Goal: Task Accomplishment & Management: Use online tool/utility

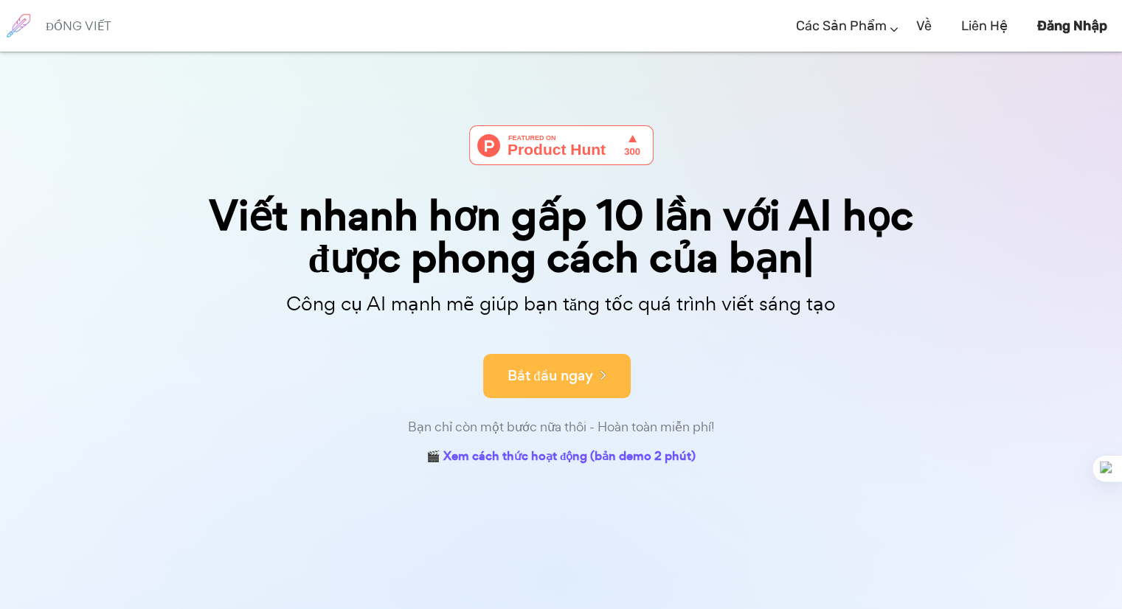
click at [546, 361] on button "Bắt đầu ngay" at bounding box center [557, 376] width 148 height 44
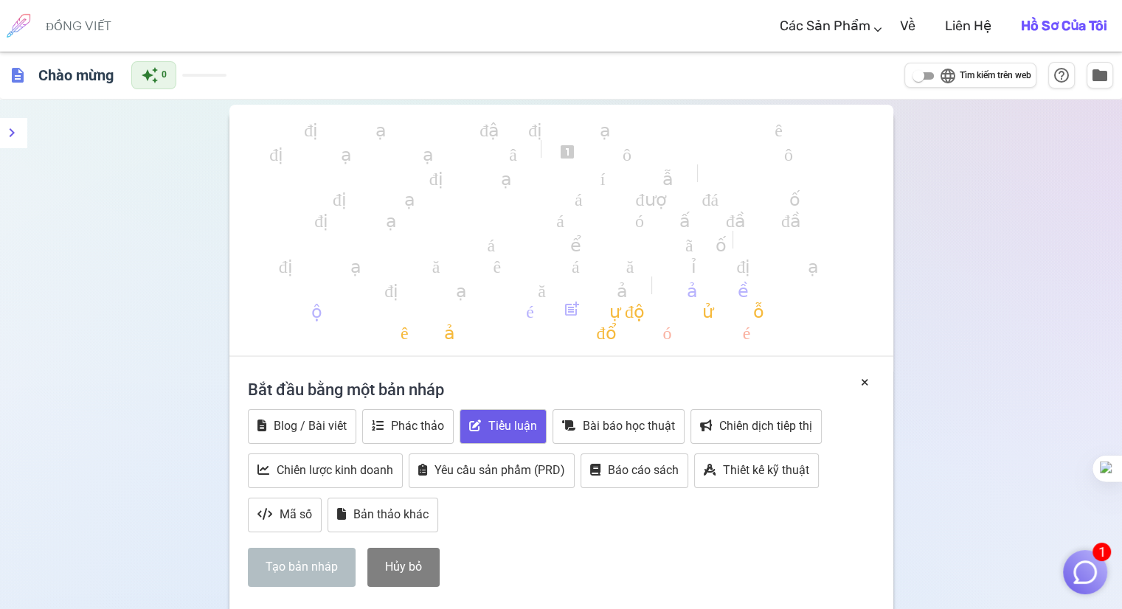
click at [511, 420] on font "Tiểu luận" at bounding box center [512, 426] width 49 height 14
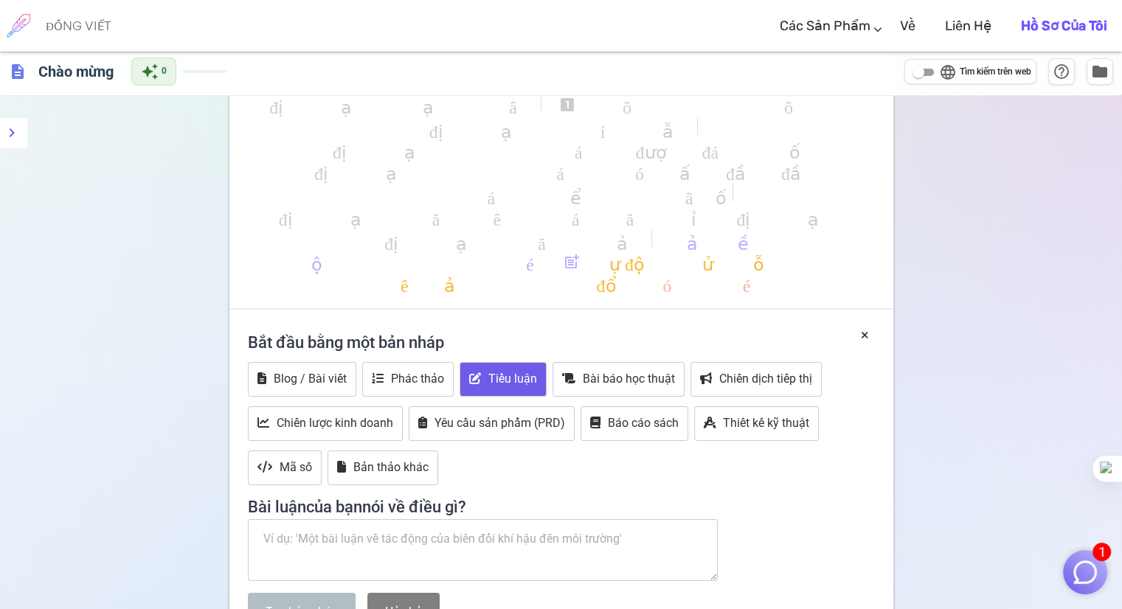
scroll to position [148, 0]
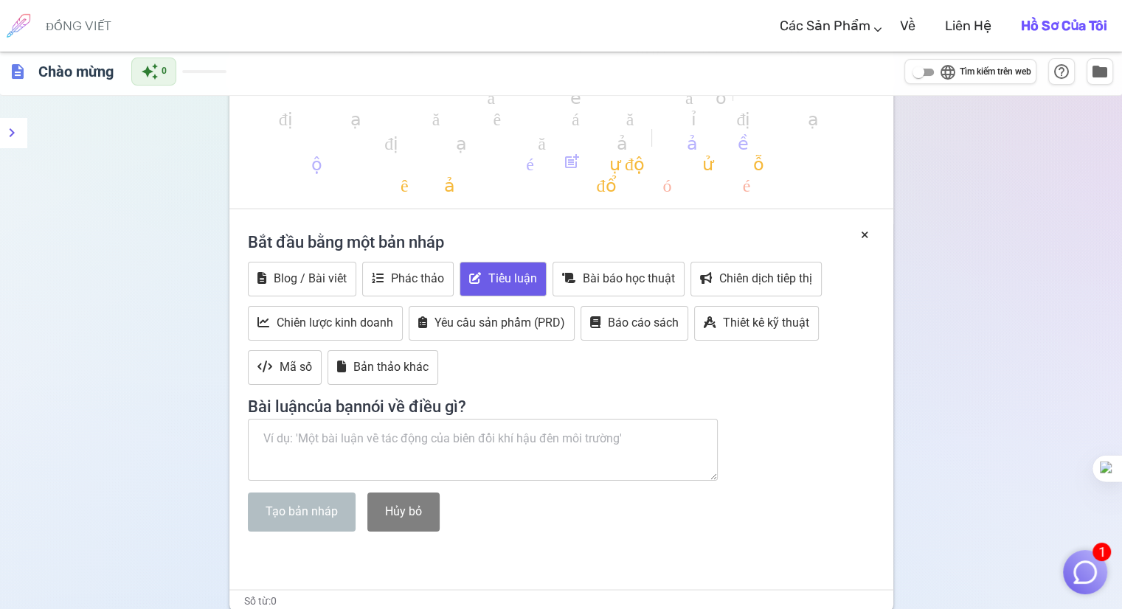
click at [316, 439] on textarea at bounding box center [483, 450] width 471 height 62
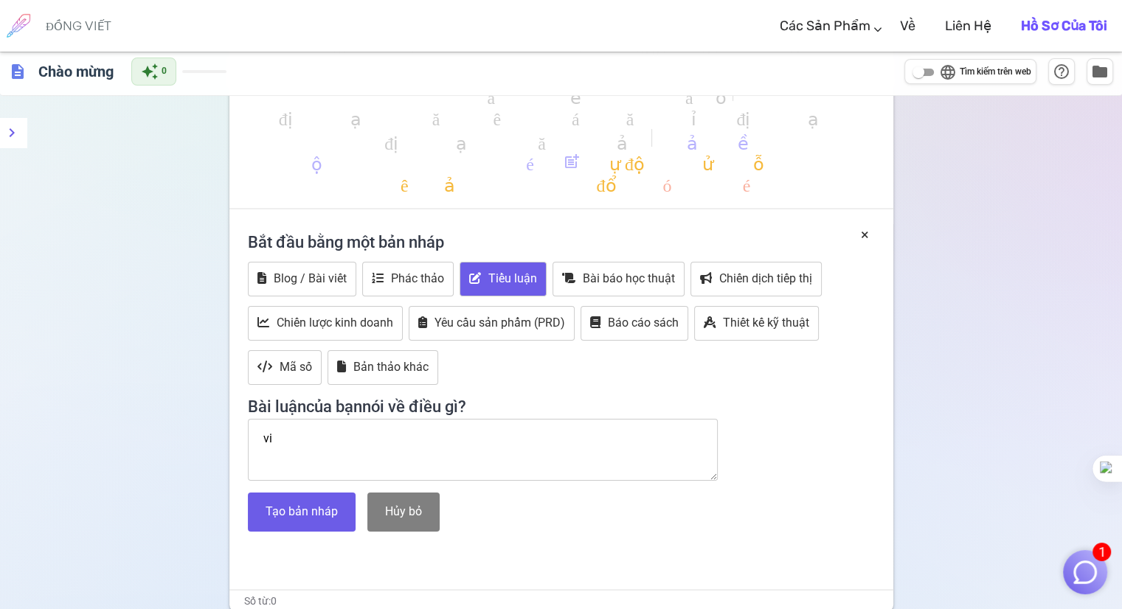
type textarea "v"
type textarea "d"
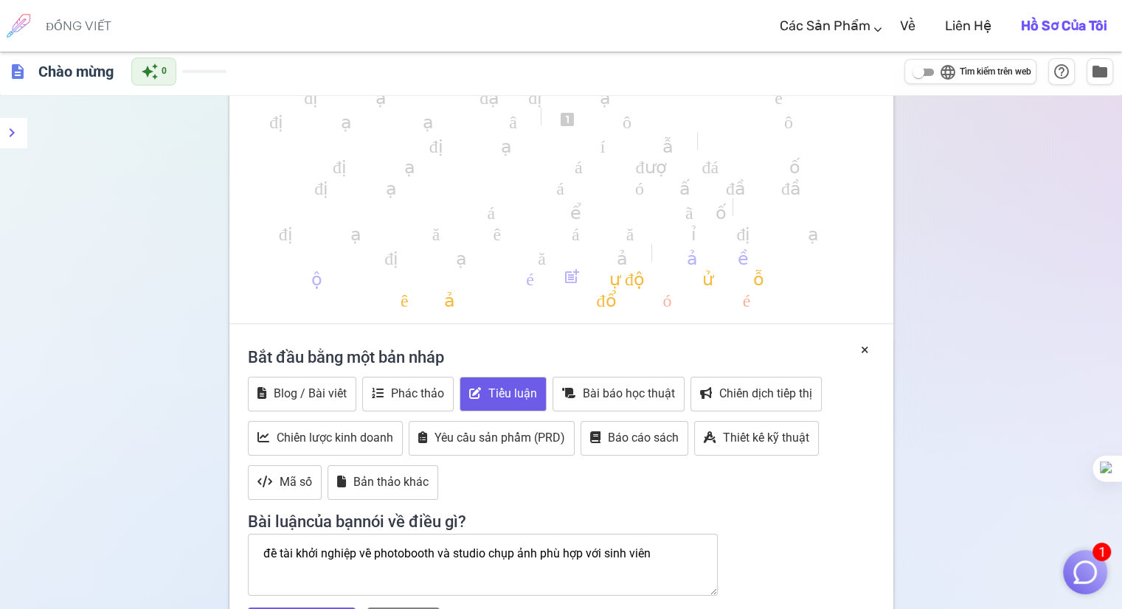
scroll to position [0, 0]
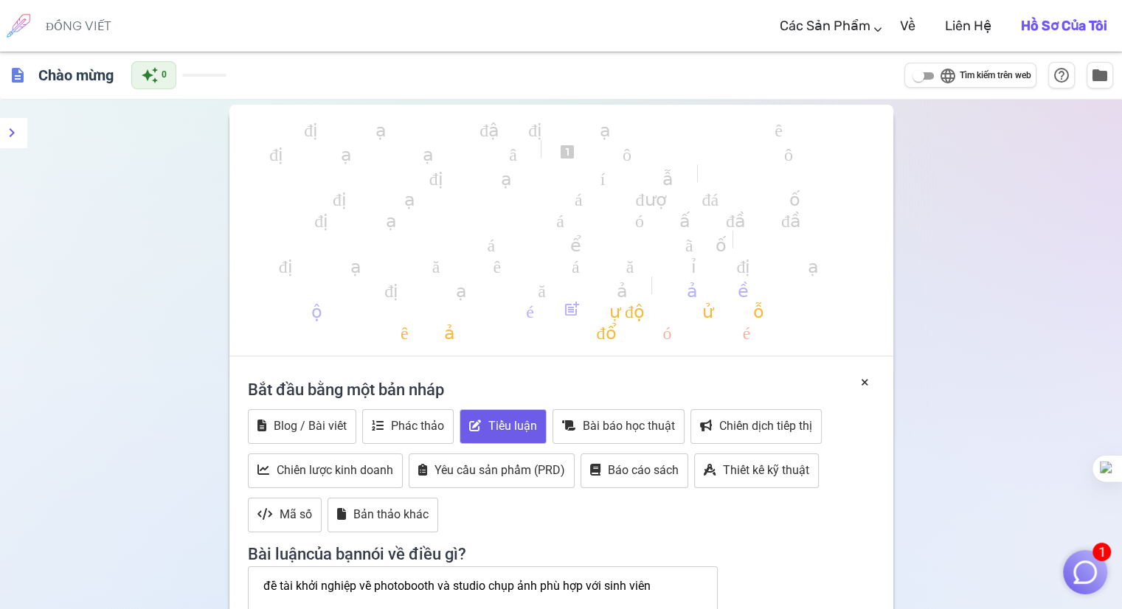
click at [464, 280] on font "định dạng_căn_phải" at bounding box center [514, 289] width 261 height 18
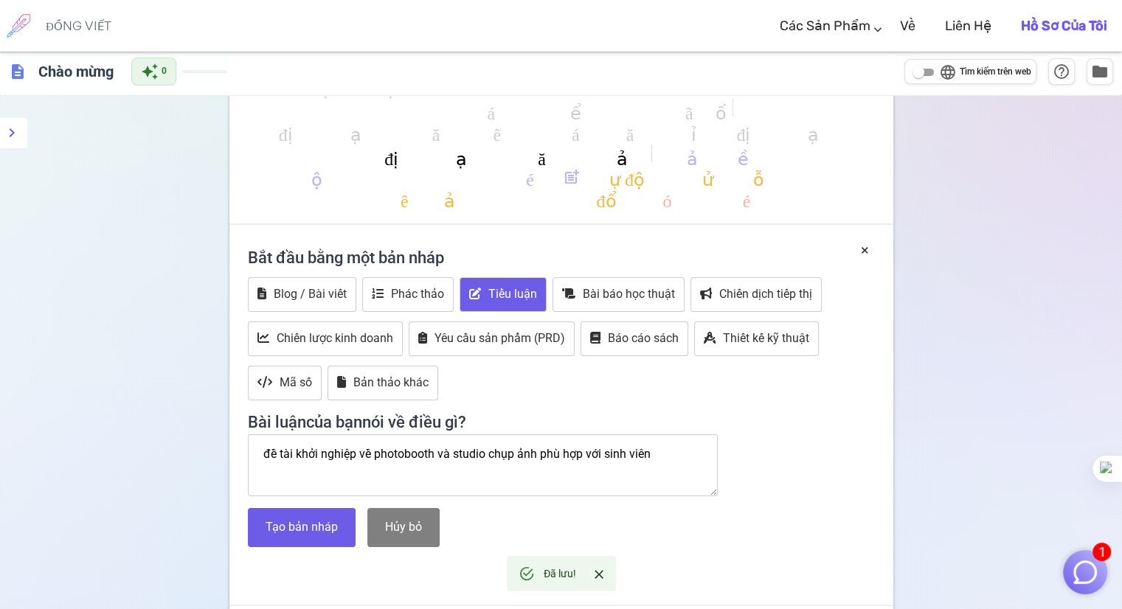
scroll to position [221, 0]
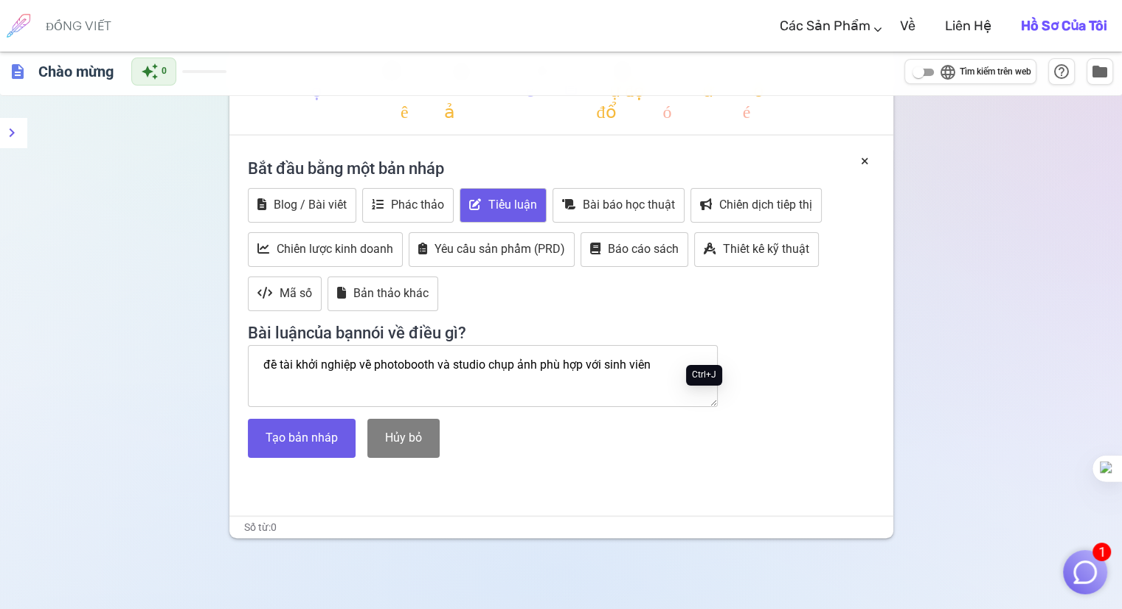
type textarea "đề tài khởi nghiệp về photobooth và studio chụp ảnh phù hợp với sinh viên"
click at [0, 0] on sider-quick-compose-btn at bounding box center [0, 0] width 0 height 0
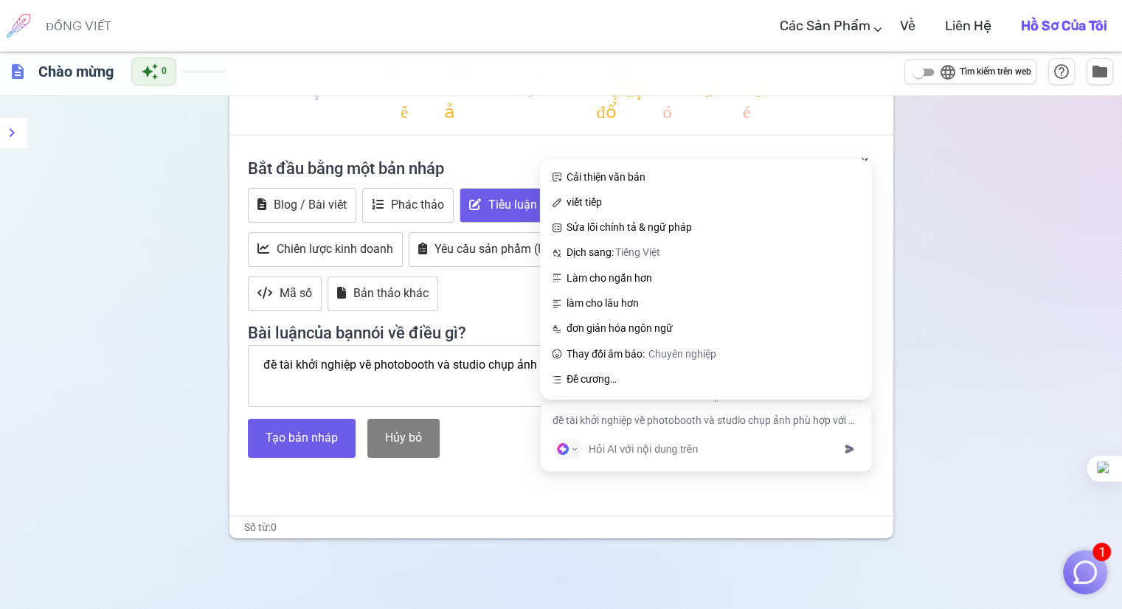
click at [499, 431] on div "Tạo bản nháp Hủy bỏ" at bounding box center [561, 438] width 627 height 39
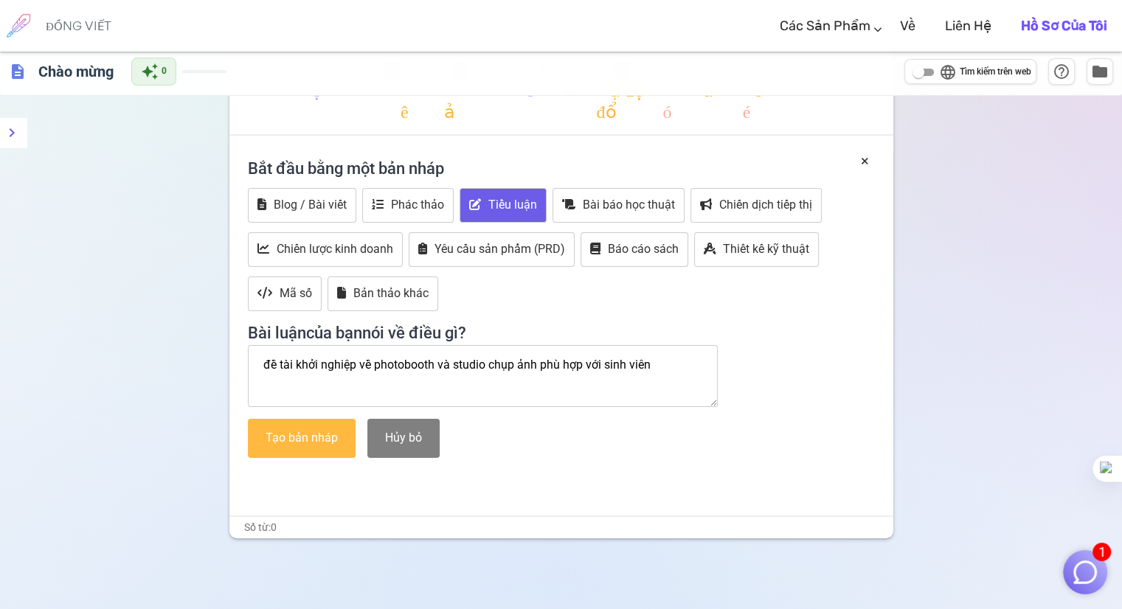
click at [295, 443] on font "Tạo bản nháp" at bounding box center [302, 438] width 72 height 14
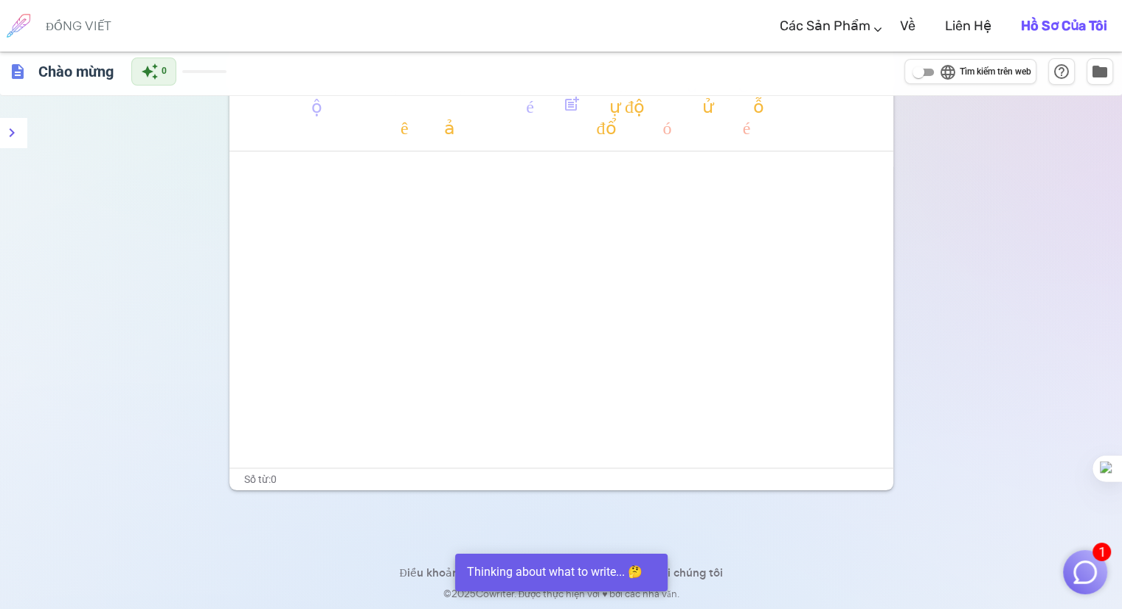
scroll to position [204, 0]
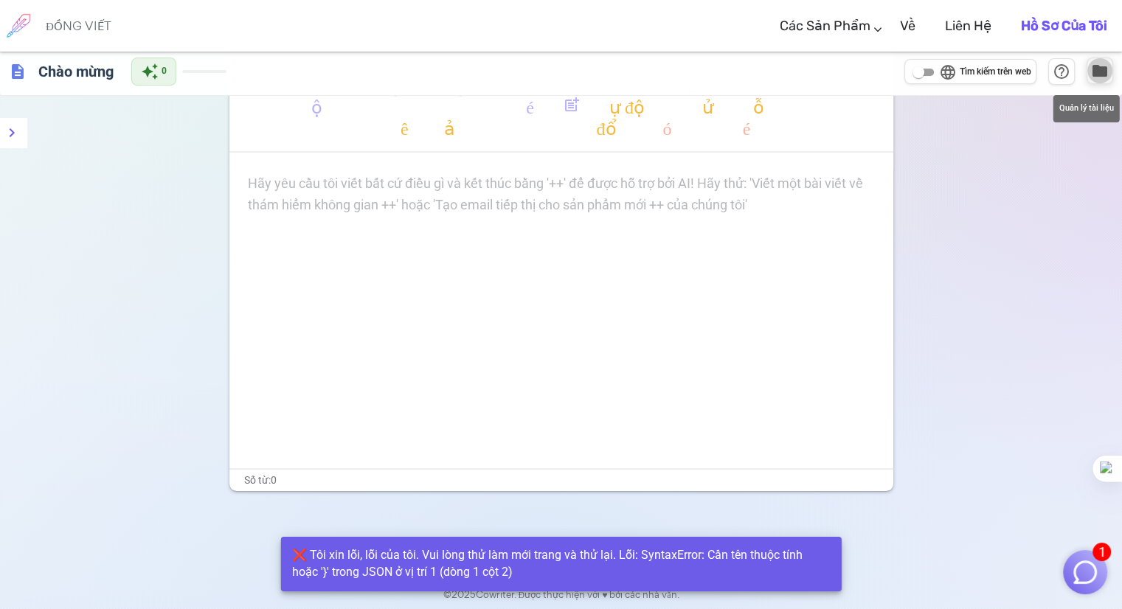
click at [1099, 77] on span "folder" at bounding box center [1100, 71] width 18 height 18
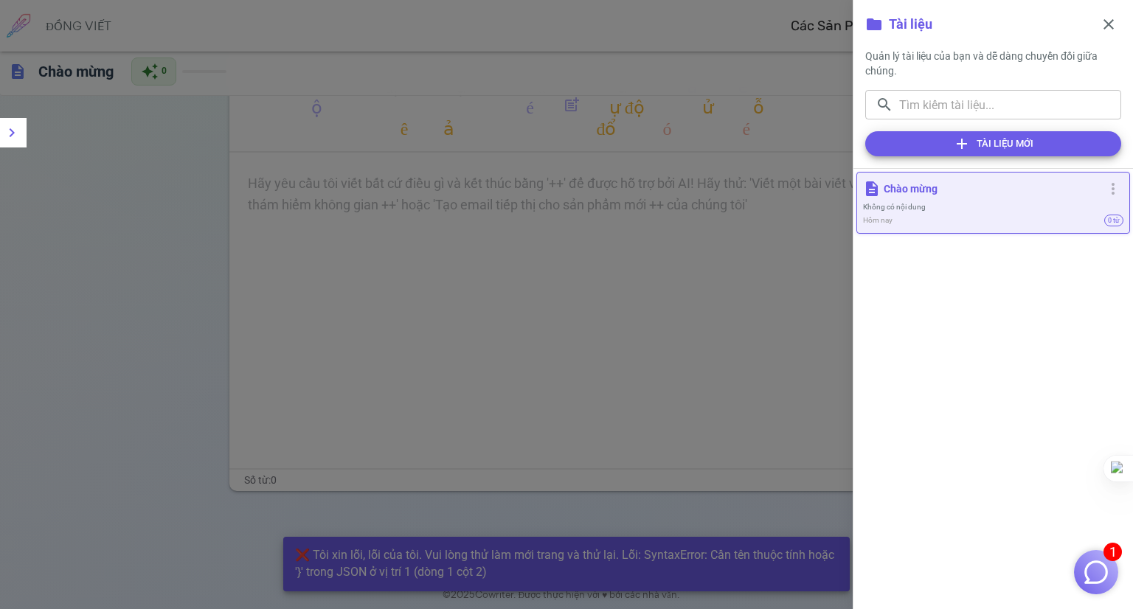
click at [602, 196] on div at bounding box center [566, 304] width 1133 height 609
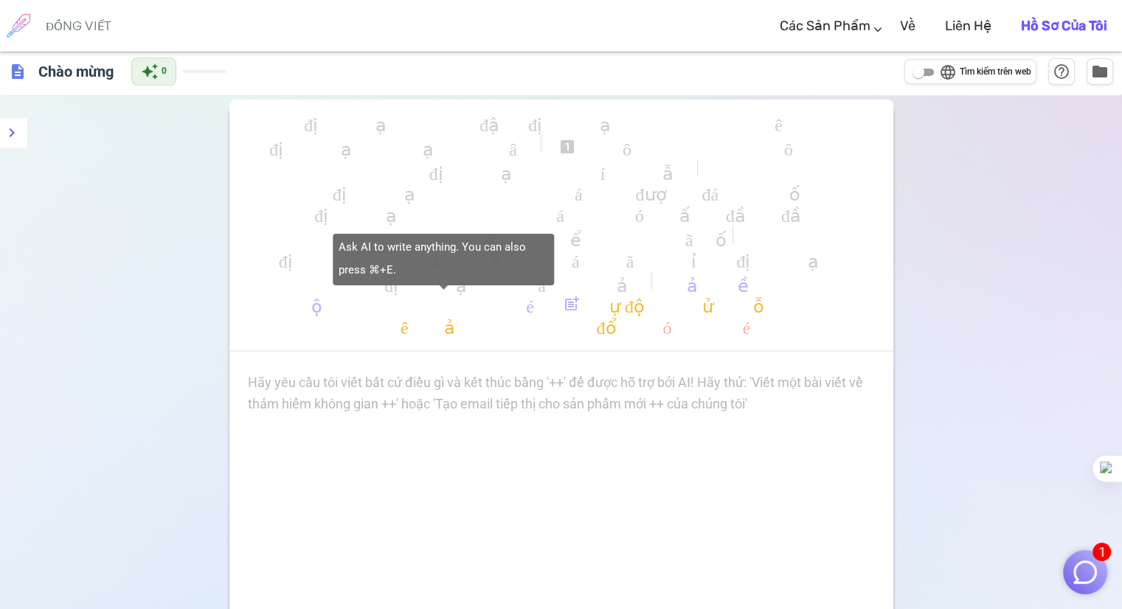
scroll to position [0, 0]
